Goal: Book appointment/travel/reservation

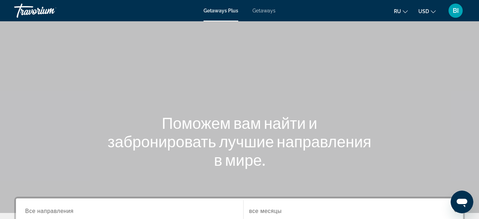
click at [266, 9] on span "Getaways" at bounding box center [264, 11] width 23 height 6
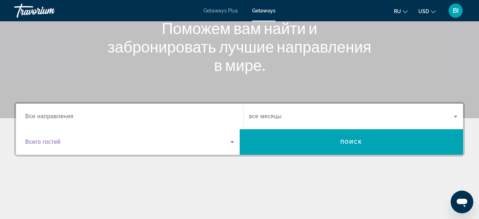
click at [233, 142] on icon "Search widget" at bounding box center [232, 142] width 9 height 9
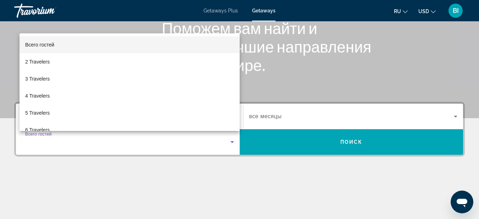
scroll to position [173, 0]
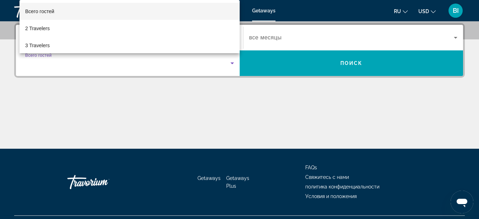
click at [224, 91] on div at bounding box center [239, 109] width 479 height 219
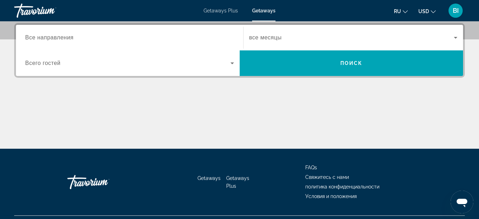
click at [457, 35] on icon "Search widget" at bounding box center [455, 37] width 9 height 9
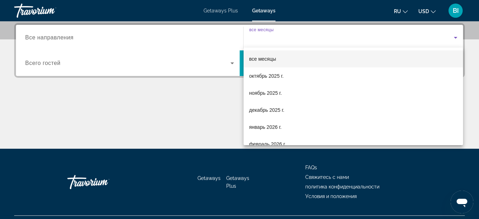
click at [457, 35] on div at bounding box center [239, 109] width 479 height 219
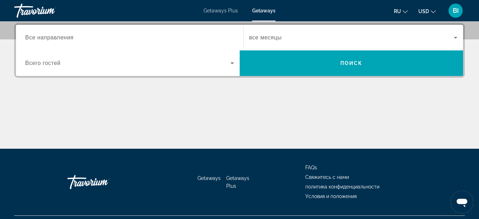
click at [195, 32] on div "Search widget" at bounding box center [129, 38] width 209 height 20
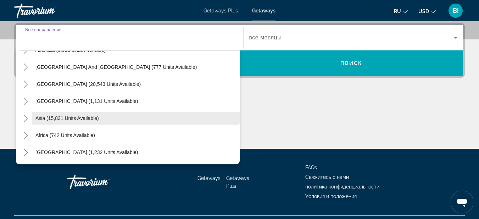
scroll to position [190, 0]
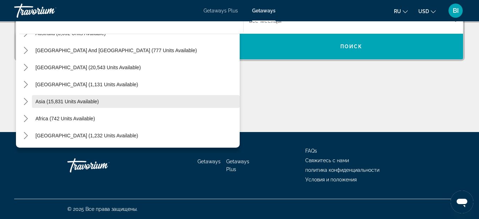
click at [101, 100] on span "Select destination: Asia (15,831 units available)" at bounding box center [136, 101] width 208 height 17
type input "**********"
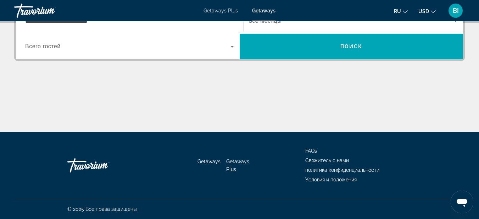
scroll to position [173, 0]
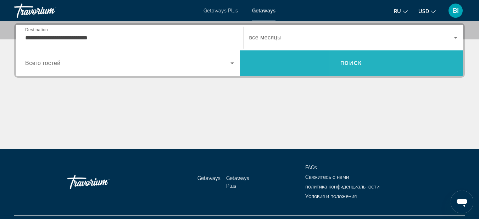
click at [414, 63] on span "Search" at bounding box center [352, 63] width 224 height 17
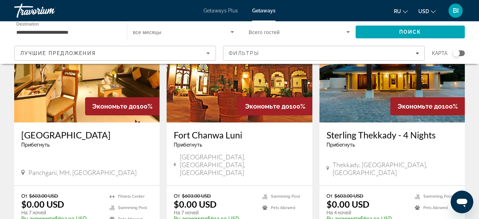
scroll to position [473, 0]
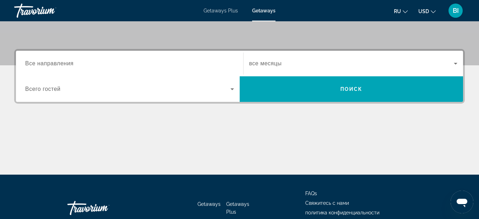
scroll to position [95, 0]
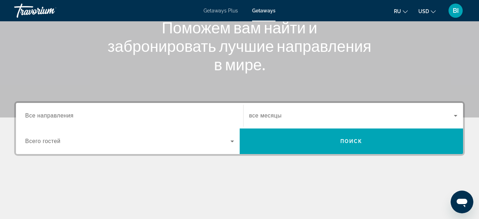
click at [82, 115] on input "Destination Все направления" at bounding box center [129, 116] width 209 height 9
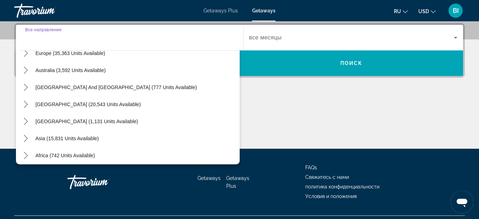
scroll to position [115, 0]
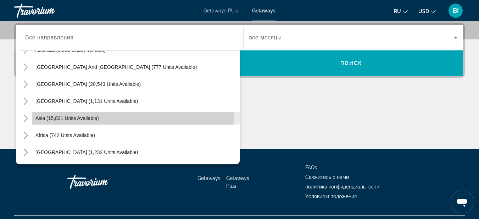
click at [92, 115] on span "Asia (15,831 units available)" at bounding box center [66, 118] width 63 height 6
type input "**********"
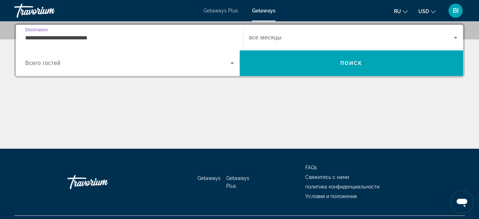
scroll to position [126, 0]
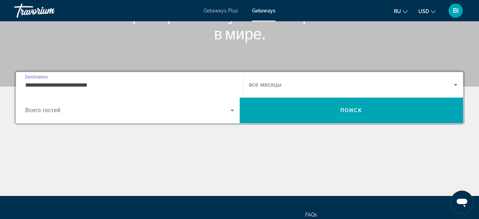
click at [455, 84] on icon "Search widget" at bounding box center [455, 85] width 9 height 9
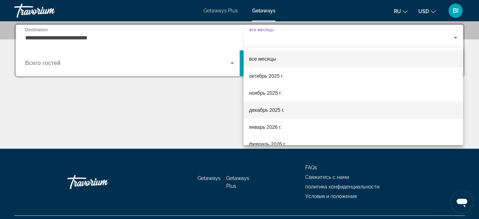
scroll to position [95, 0]
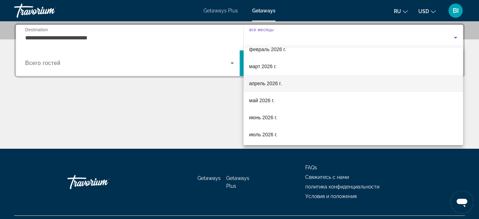
click at [295, 81] on mat-option "апрель 2026 г." at bounding box center [354, 83] width 220 height 17
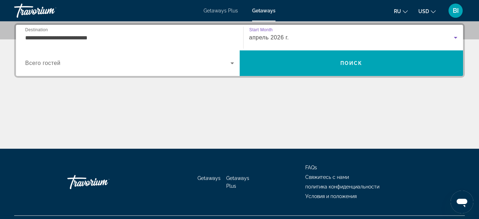
click at [456, 35] on icon "Search widget" at bounding box center [455, 37] width 9 height 9
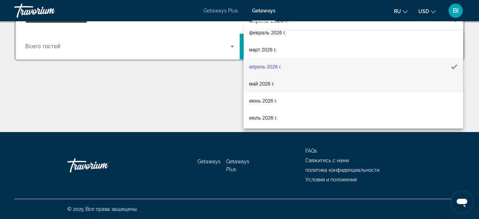
click at [286, 82] on mat-option "май 2026 г." at bounding box center [354, 83] width 220 height 17
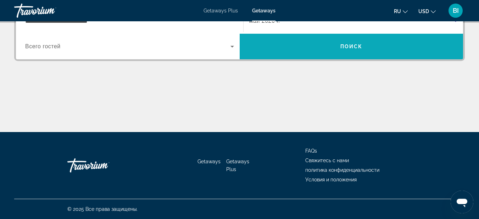
click at [353, 48] on span "Поиск" at bounding box center [351, 47] width 22 height 6
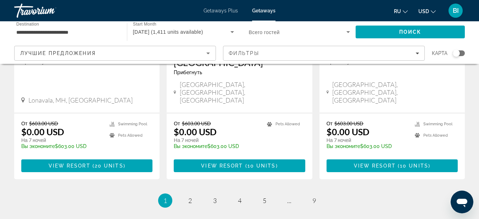
scroll to position [946, 0]
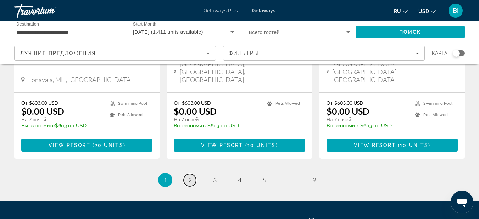
click at [191, 176] on span "2" at bounding box center [190, 180] width 4 height 8
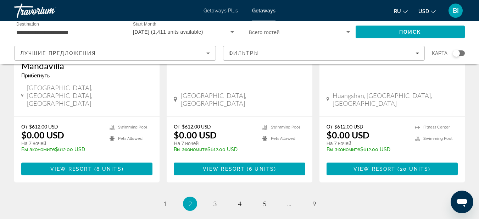
scroll to position [946, 0]
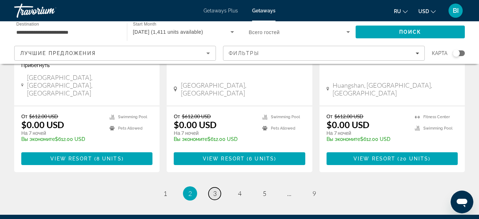
click at [215, 189] on span "3" at bounding box center [215, 193] width 4 height 8
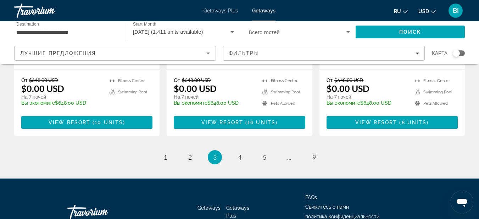
scroll to position [982, 0]
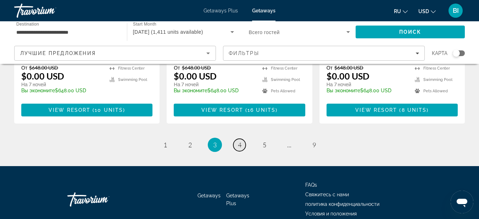
click at [240, 141] on span "4" at bounding box center [240, 145] width 4 height 8
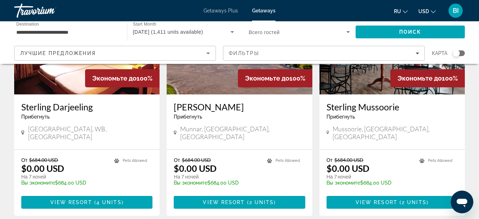
scroll to position [898, 0]
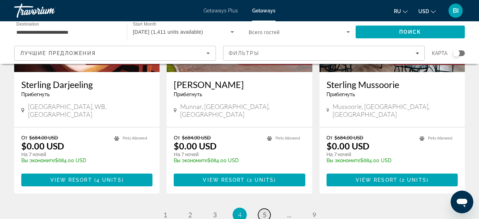
click at [262, 209] on link "page 5" at bounding box center [264, 215] width 12 height 12
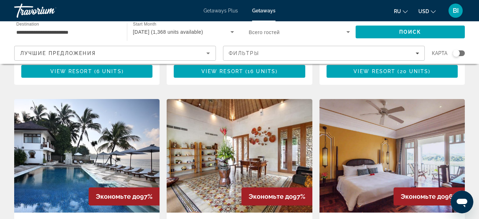
scroll to position [426, 0]
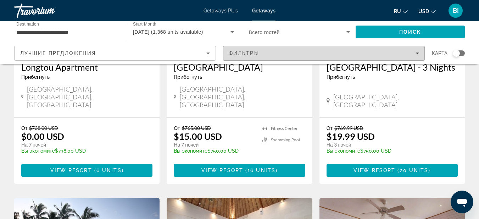
click at [417, 53] on icon "Filters" at bounding box center [418, 53] width 4 height 2
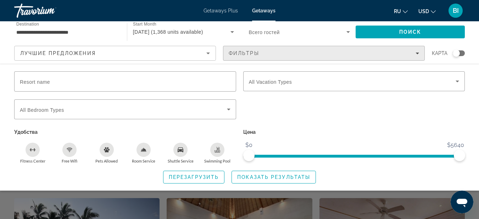
click at [273, 48] on span "Filters" at bounding box center [323, 53] width 201 height 17
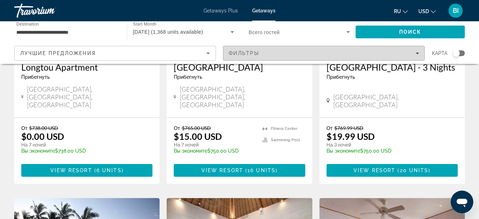
click at [414, 55] on div "Фильтры" at bounding box center [324, 53] width 190 height 6
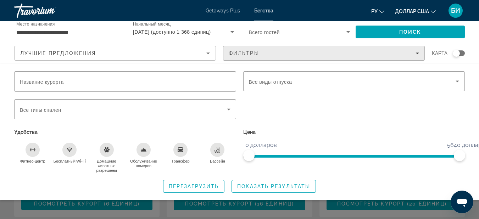
scroll to position [458, 0]
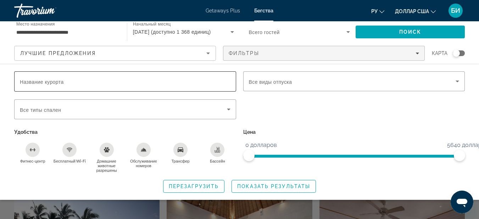
click at [211, 81] on input "Название курорта" at bounding box center [125, 81] width 211 height 9
type input "**********"
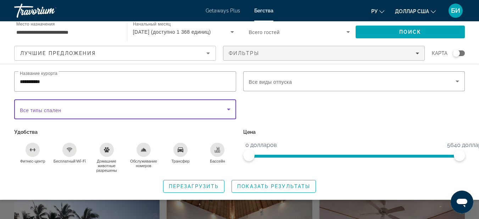
click at [228, 109] on icon "Виджет поиска" at bounding box center [229, 109] width 9 height 9
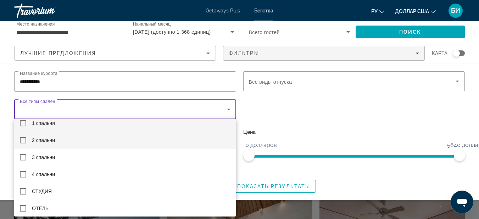
scroll to position [10, 0]
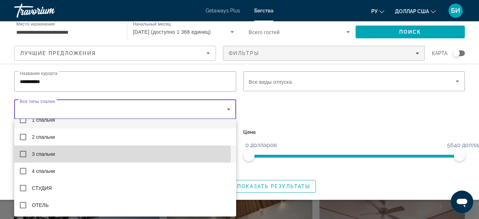
click at [23, 154] on mat-pseudo-checkbox at bounding box center [23, 154] width 6 height 6
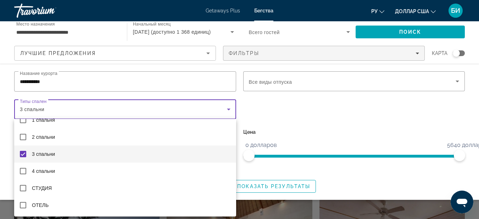
click at [268, 117] on div at bounding box center [239, 109] width 479 height 219
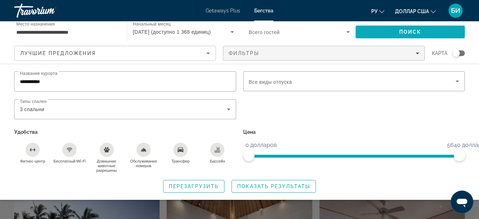
click at [416, 31] on font "Поиск" at bounding box center [410, 32] width 22 height 6
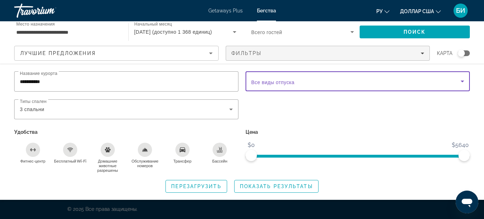
click at [464, 81] on icon "Виджет поиска" at bounding box center [463, 82] width 4 height 2
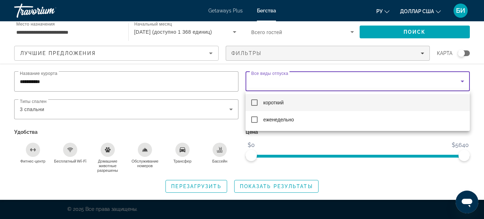
click at [464, 81] on div at bounding box center [242, 109] width 484 height 219
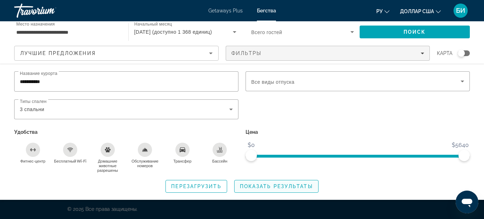
click at [280, 186] on font "Показать результаты" at bounding box center [276, 186] width 73 height 6
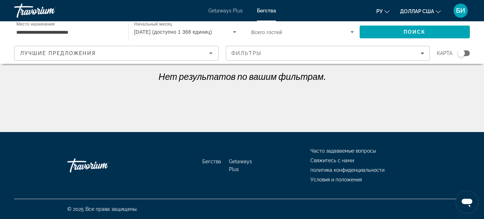
click at [467, 53] on div "Виджет поиска" at bounding box center [464, 53] width 12 height 6
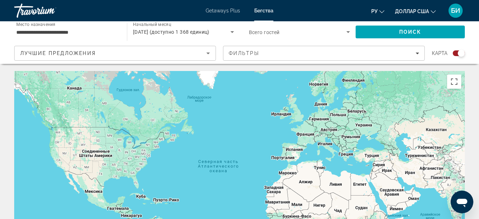
scroll to position [95, 0]
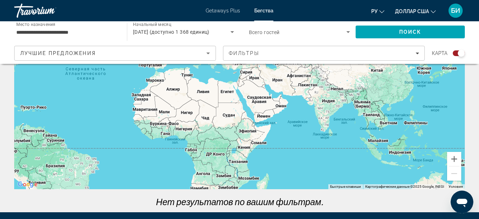
drag, startPoint x: 423, startPoint y: 137, endPoint x: 289, endPoint y: 139, distance: 134.8
click at [289, 139] on div "Основное содержание" at bounding box center [239, 82] width 451 height 213
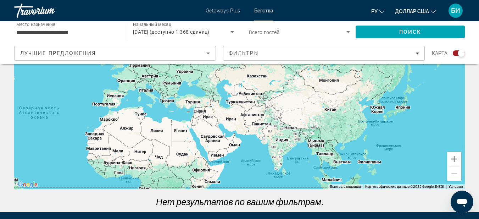
drag, startPoint x: 285, startPoint y: 117, endPoint x: 237, endPoint y: 158, distance: 63.1
click at [237, 158] on div "Основное содержание" at bounding box center [239, 82] width 451 height 213
click at [326, 157] on div "Основное содержание" at bounding box center [239, 82] width 451 height 213
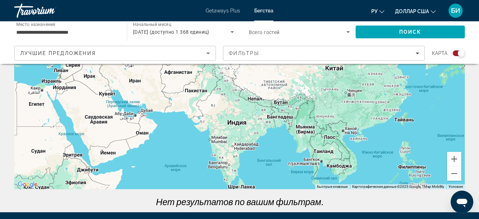
click at [325, 154] on div "Основное содержание" at bounding box center [239, 82] width 451 height 213
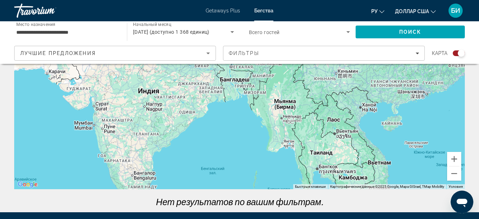
click at [315, 157] on div "Основное содержание" at bounding box center [239, 82] width 451 height 213
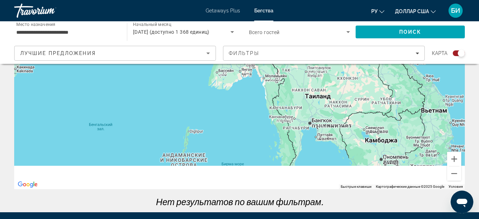
drag, startPoint x: 367, startPoint y: 151, endPoint x: 356, endPoint y: 86, distance: 65.8
click at [356, 86] on div "Основное содержание" at bounding box center [239, 82] width 451 height 213
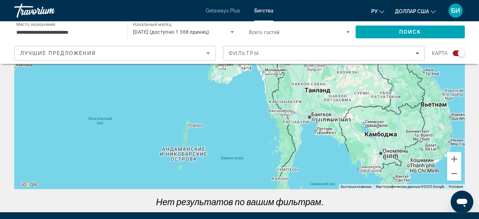
click at [323, 93] on div "Основное содержание" at bounding box center [239, 82] width 451 height 213
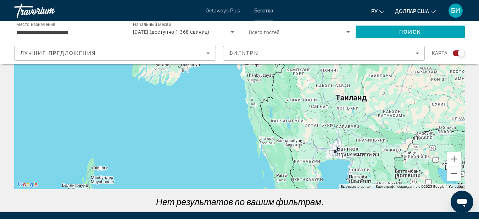
drag, startPoint x: 312, startPoint y: 123, endPoint x: 353, endPoint y: 129, distance: 41.1
click at [353, 130] on div "Основное содержание" at bounding box center [239, 82] width 451 height 213
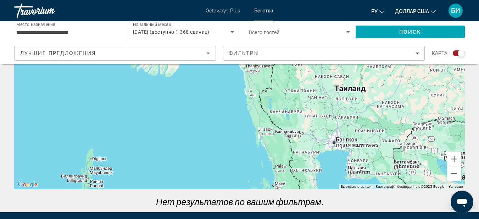
drag, startPoint x: 380, startPoint y: 143, endPoint x: 378, endPoint y: 139, distance: 4.2
click at [378, 139] on div "Основное содержание" at bounding box center [239, 82] width 451 height 213
click at [342, 122] on div "Основное содержание" at bounding box center [239, 82] width 451 height 213
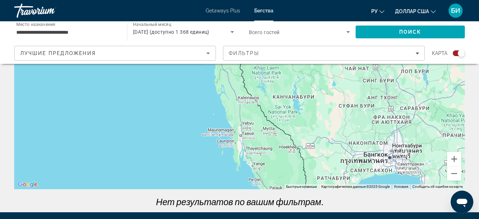
drag, startPoint x: 350, startPoint y: 96, endPoint x: 420, endPoint y: 95, distance: 69.5
click at [420, 95] on div "Основное содержание" at bounding box center [239, 82] width 451 height 213
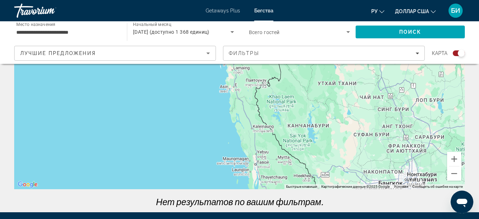
drag, startPoint x: 287, startPoint y: 113, endPoint x: 301, endPoint y: 156, distance: 44.4
click at [301, 156] on div "Основное содержание" at bounding box center [239, 82] width 451 height 213
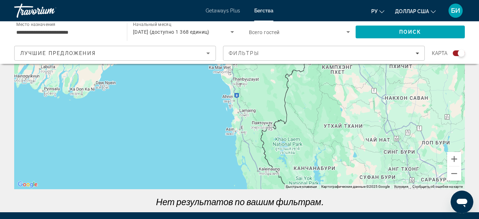
drag, startPoint x: 291, startPoint y: 110, endPoint x: 294, endPoint y: 143, distance: 32.8
click at [294, 143] on div "Основное содержание" at bounding box center [239, 82] width 451 height 213
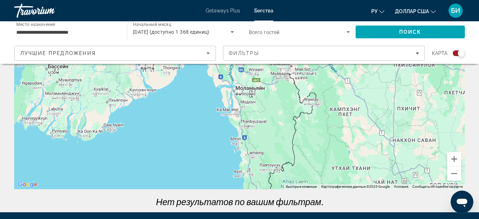
drag, startPoint x: 281, startPoint y: 114, endPoint x: 289, endPoint y: 153, distance: 40.1
click at [289, 155] on div "Основное содержание" at bounding box center [239, 82] width 451 height 213
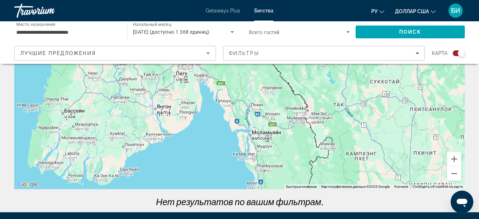
drag, startPoint x: 272, startPoint y: 99, endPoint x: 289, endPoint y: 161, distance: 63.7
click at [289, 161] on div "Основное содержание" at bounding box center [239, 82] width 451 height 213
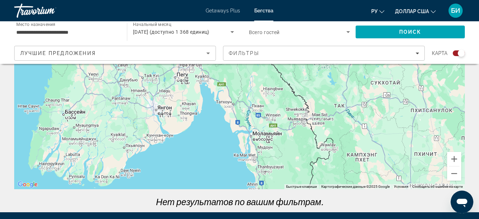
click at [298, 157] on div "Основное содержание" at bounding box center [239, 82] width 451 height 213
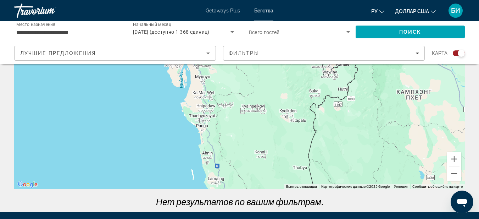
drag, startPoint x: 296, startPoint y: 146, endPoint x: 287, endPoint y: 86, distance: 61.0
click at [287, 86] on div "Основное содержание" at bounding box center [239, 82] width 451 height 213
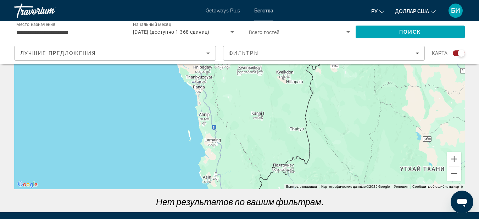
drag, startPoint x: 281, startPoint y: 139, endPoint x: 277, endPoint y: 107, distance: 32.1
click at [277, 107] on div "Основное содержание" at bounding box center [239, 82] width 451 height 213
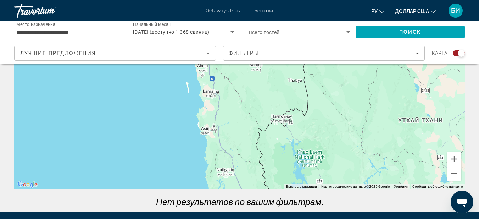
drag, startPoint x: 273, startPoint y: 141, endPoint x: 271, endPoint y: 93, distance: 48.3
click at [271, 93] on div "Основное содержание" at bounding box center [239, 82] width 451 height 213
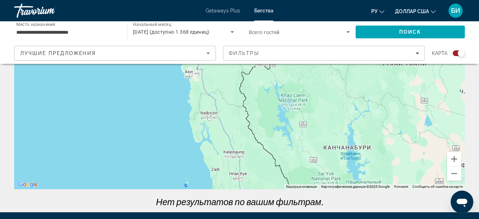
drag, startPoint x: 276, startPoint y: 146, endPoint x: 259, endPoint y: 88, distance: 61.0
click at [259, 88] on div "Основное содержание" at bounding box center [239, 82] width 451 height 213
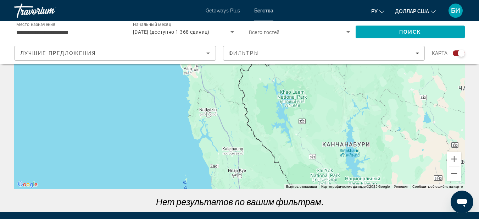
click at [261, 118] on div "Основное содержание" at bounding box center [239, 82] width 451 height 213
click at [262, 118] on div "Основное содержание" at bounding box center [239, 82] width 451 height 213
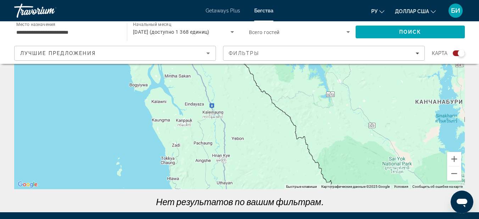
drag, startPoint x: 277, startPoint y: 157, endPoint x: 285, endPoint y: 87, distance: 70.4
click at [285, 87] on div "Основное содержание" at bounding box center [239, 82] width 451 height 213
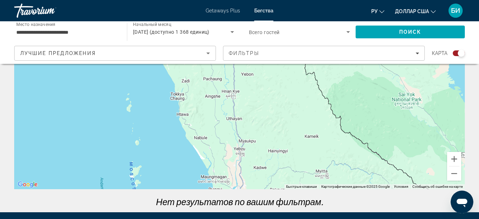
drag, startPoint x: 270, startPoint y: 148, endPoint x: 280, endPoint y: 81, distance: 67.0
click at [280, 81] on div "Основное содержание" at bounding box center [239, 82] width 451 height 213
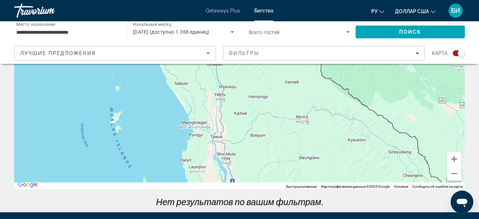
drag, startPoint x: 299, startPoint y: 153, endPoint x: 279, endPoint y: 98, distance: 58.9
click at [279, 98] on div "Основное содержание" at bounding box center [239, 82] width 451 height 213
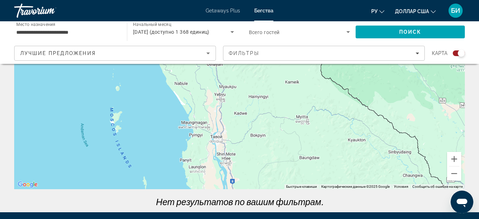
click at [298, 135] on div "Основное содержание" at bounding box center [239, 82] width 451 height 213
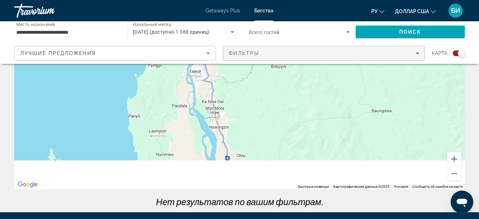
drag, startPoint x: 265, startPoint y: 118, endPoint x: 307, endPoint y: 57, distance: 73.4
click at [307, 57] on div "**********" at bounding box center [239, 129] width 479 height 307
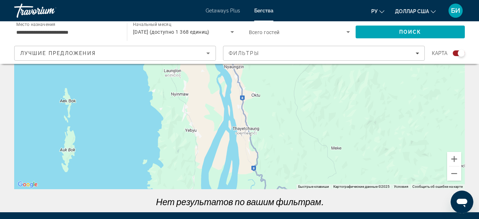
drag, startPoint x: 293, startPoint y: 124, endPoint x: 303, endPoint y: 89, distance: 36.1
click at [303, 89] on div "Основное содержание" at bounding box center [239, 82] width 451 height 213
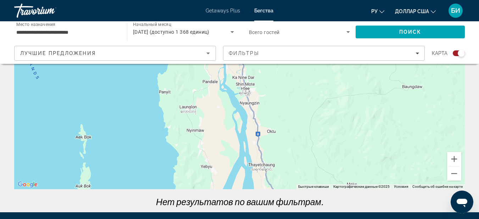
drag, startPoint x: 285, startPoint y: 109, endPoint x: 300, endPoint y: 147, distance: 41.2
click at [300, 147] on div "Основное содержание" at bounding box center [239, 82] width 451 height 213
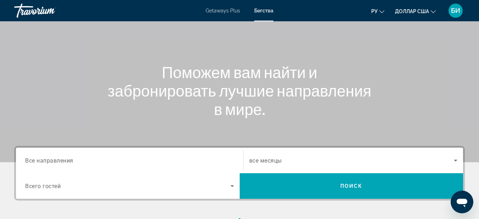
scroll to position [95, 0]
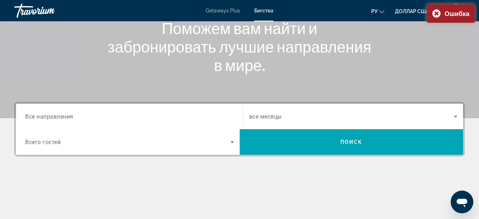
click at [264, 171] on div "Destination Все направления Start Month все месяцы Occupancy Всего гостей Поиск" at bounding box center [239, 165] width 479 height 126
click at [61, 117] on span "Все направления" at bounding box center [49, 116] width 48 height 7
click at [61, 117] on input "Destination Все направления" at bounding box center [129, 116] width 209 height 9
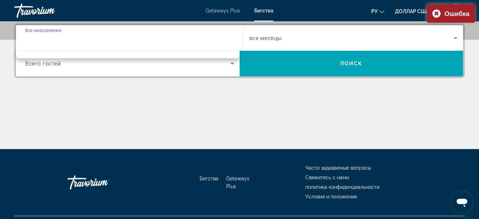
scroll to position [173, 0]
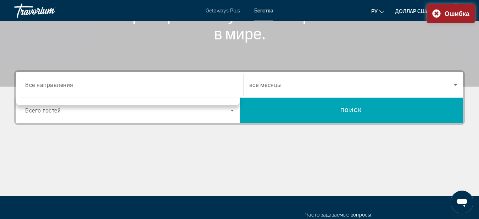
click at [45, 73] on div "Destination Все направления" at bounding box center [130, 85] width 220 height 26
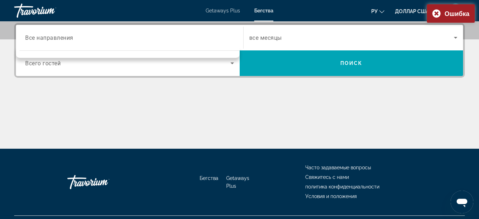
click at [217, 41] on input "Destination Все направления" at bounding box center [129, 38] width 209 height 9
click at [313, 103] on div "Основное содержание" at bounding box center [239, 121] width 451 height 53
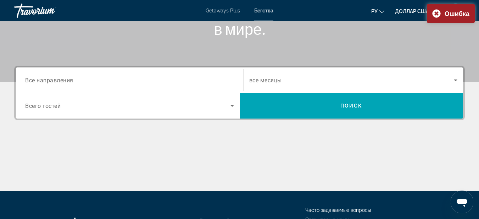
scroll to position [32, 0]
